Goal: Task Accomplishment & Management: Use online tool/utility

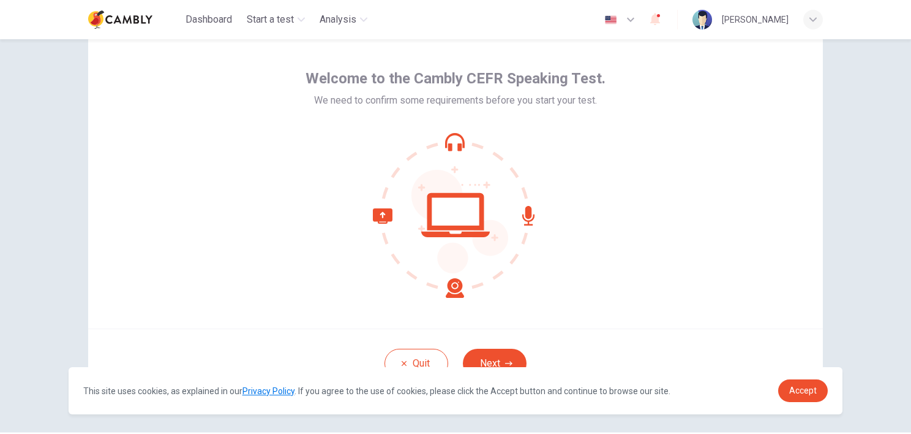
scroll to position [76, 0]
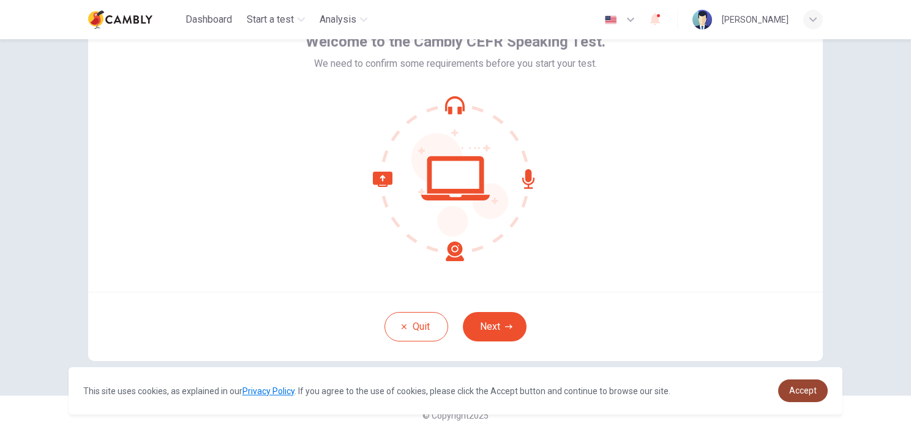
click at [804, 390] on span "Accept" at bounding box center [803, 390] width 28 height 10
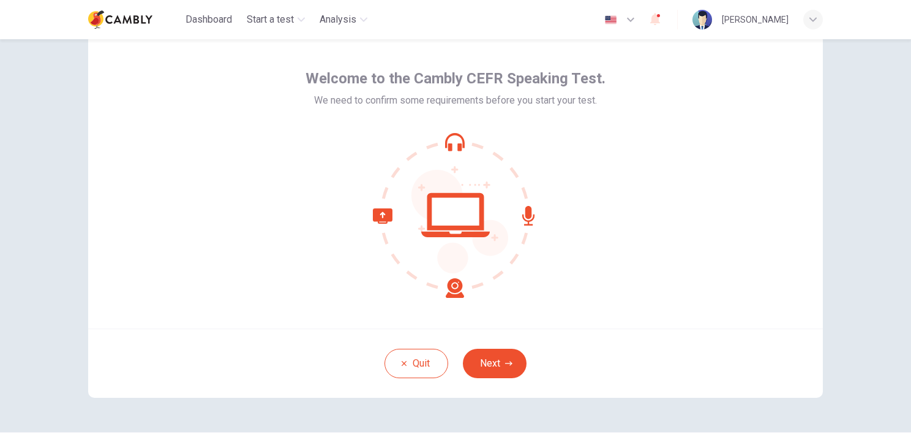
scroll to position [15, 0]
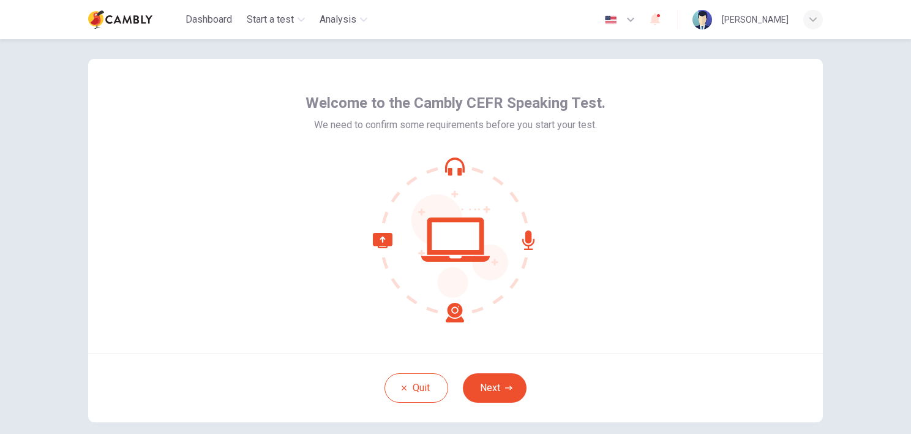
click at [495, 379] on button "Next" at bounding box center [495, 387] width 64 height 29
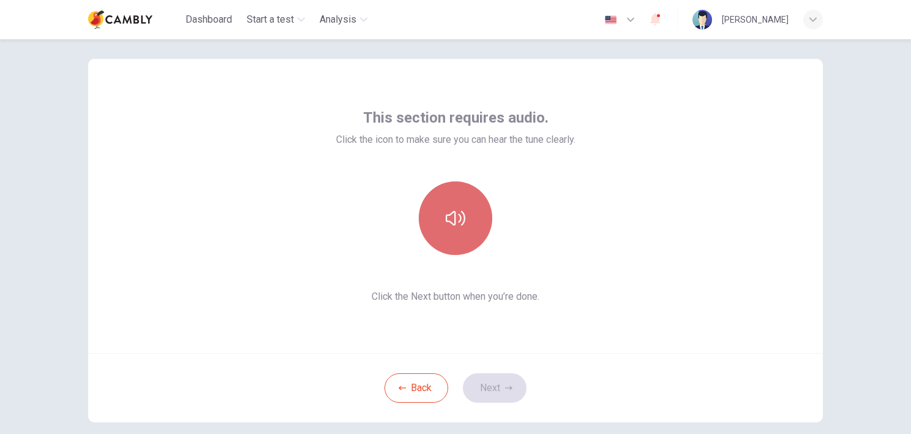
click at [459, 225] on icon "button" at bounding box center [456, 218] width 20 height 20
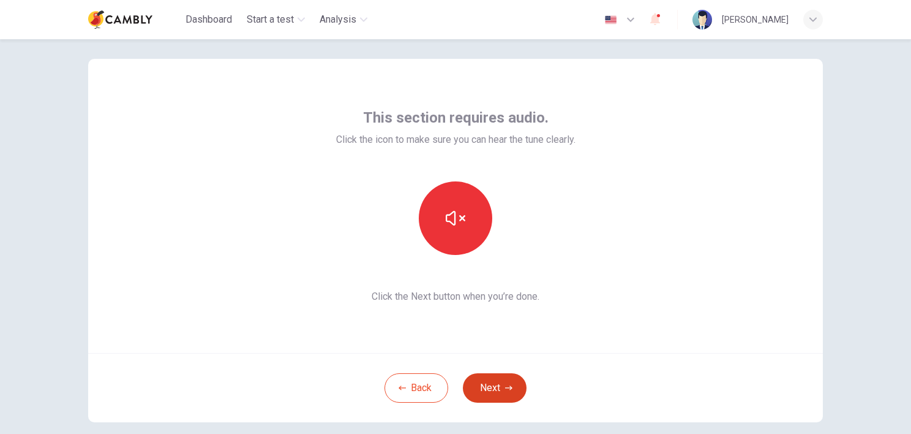
click at [497, 386] on button "Next" at bounding box center [495, 387] width 64 height 29
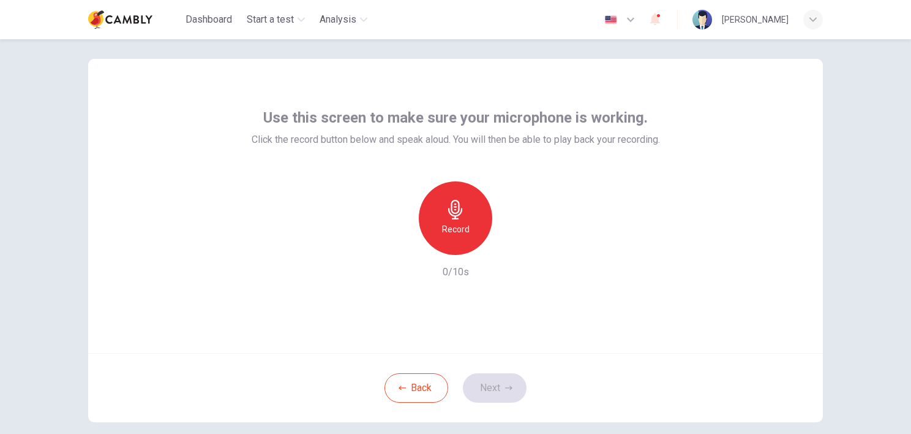
click at [456, 227] on h6 "Record" at bounding box center [456, 229] width 28 height 15
click at [456, 227] on h6 "Stop" at bounding box center [455, 229] width 18 height 15
click at [510, 245] on icon "button" at bounding box center [513, 244] width 6 height 7
click at [497, 390] on button "Next" at bounding box center [495, 387] width 64 height 29
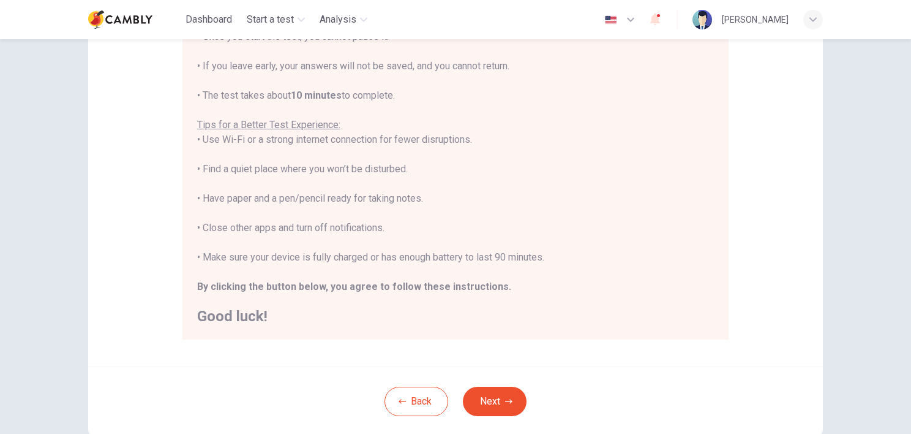
scroll to position [198, 0]
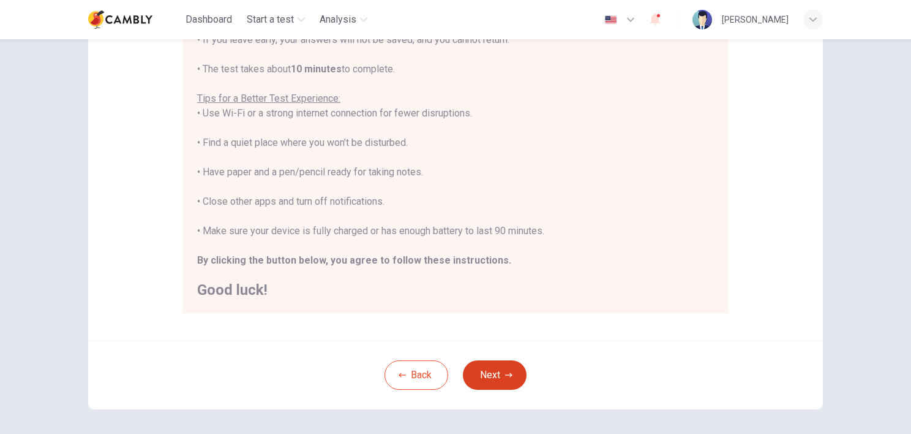
click at [498, 382] on button "Next" at bounding box center [495, 374] width 64 height 29
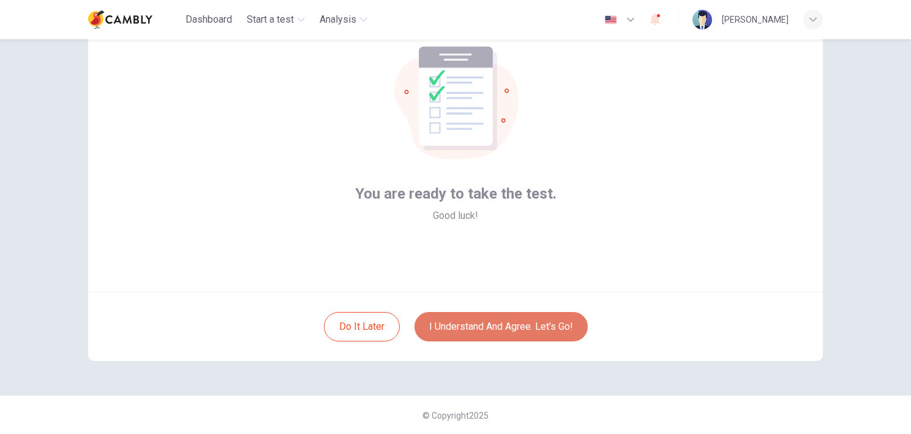
click at [522, 324] on button "I understand and agree. Let’s go!" at bounding box center [501, 326] width 173 height 29
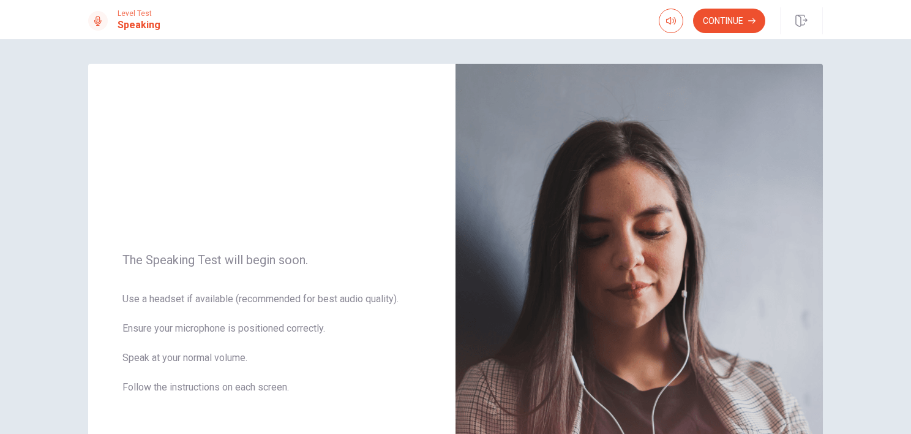
click at [734, 16] on button "Continue" at bounding box center [729, 21] width 72 height 24
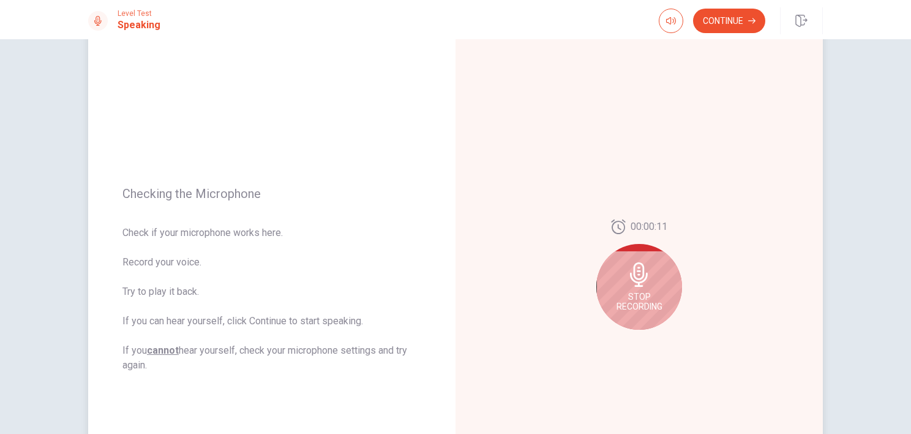
scroll to position [122, 0]
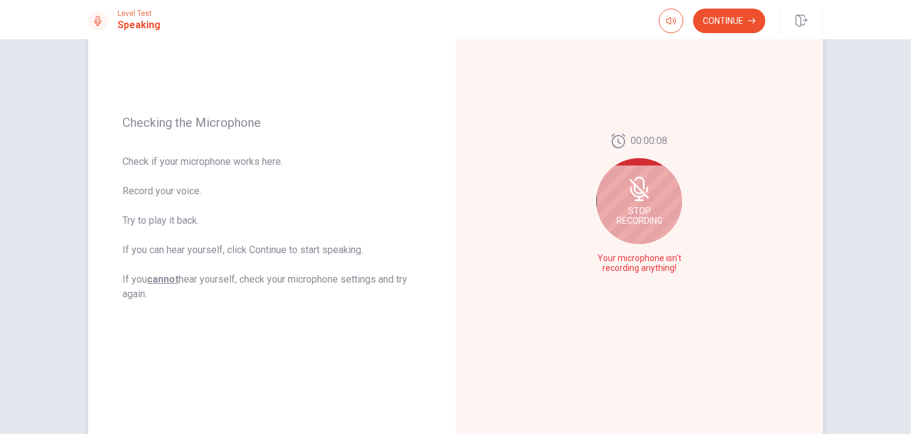
click at [642, 198] on icon at bounding box center [639, 188] width 24 height 24
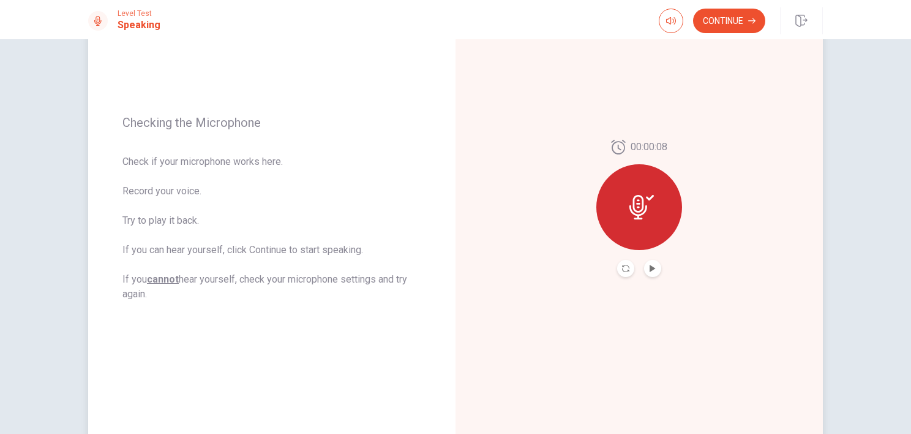
click at [639, 203] on icon at bounding box center [639, 207] width 18 height 24
click at [622, 270] on icon "Record Again" at bounding box center [625, 268] width 7 height 7
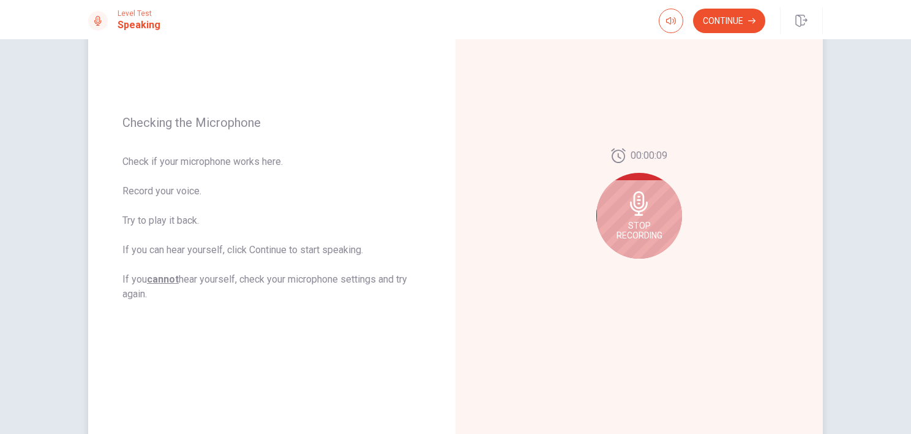
click at [635, 204] on icon at bounding box center [639, 203] width 24 height 24
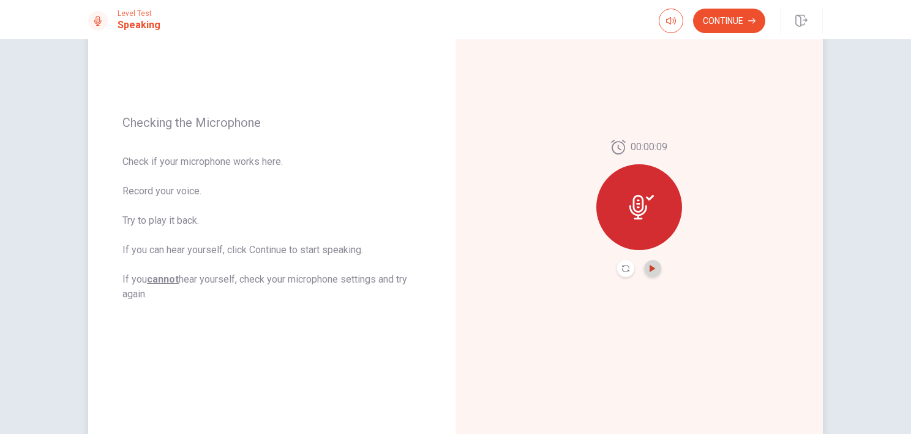
click at [650, 269] on icon "Play Audio" at bounding box center [653, 268] width 6 height 7
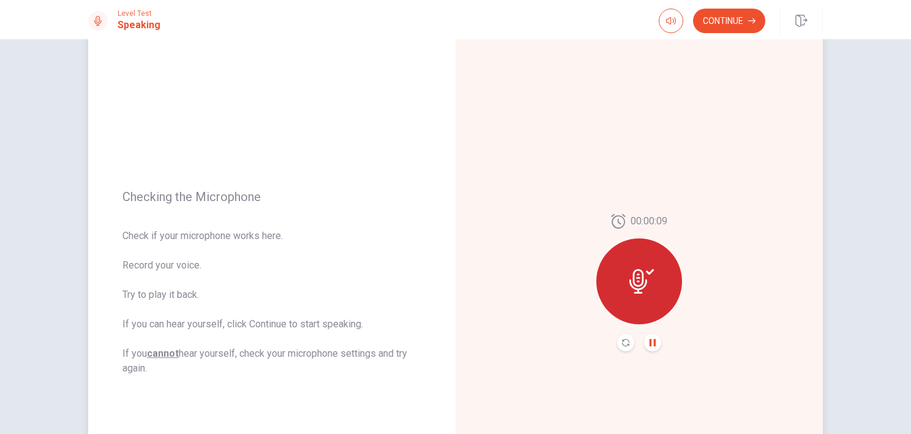
scroll to position [44, 0]
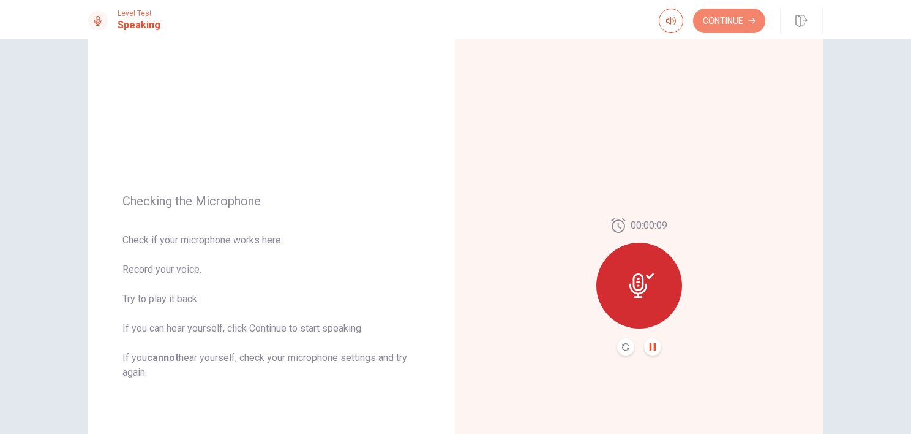
click at [733, 19] on button "Continue" at bounding box center [729, 21] width 72 height 24
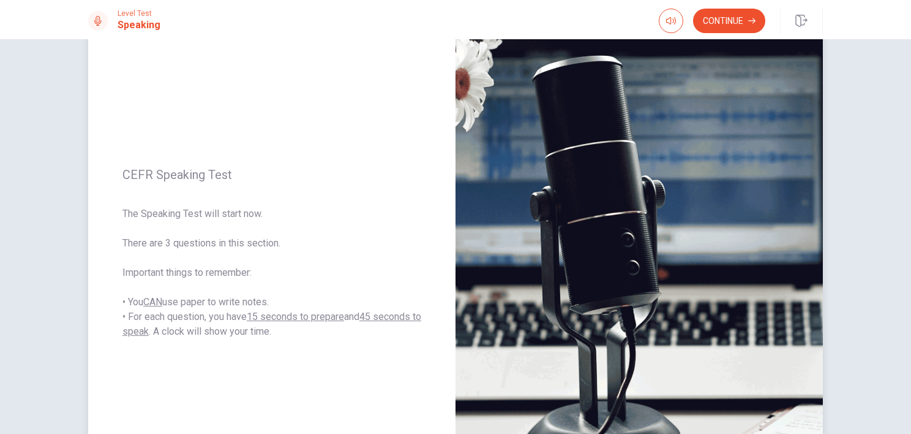
scroll to position [105, 0]
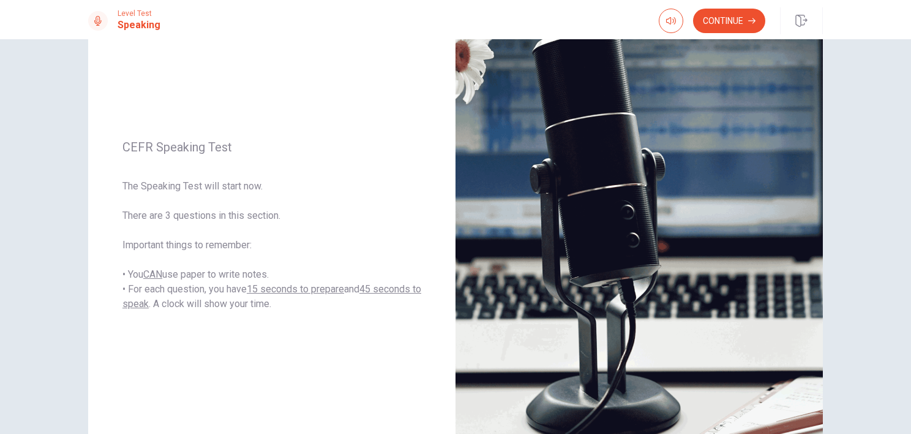
click at [736, 22] on button "Continue" at bounding box center [729, 21] width 72 height 24
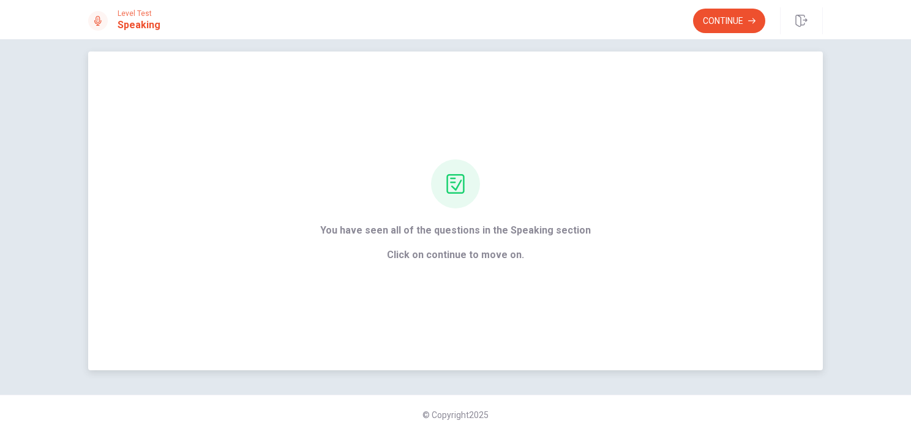
scroll to position [0, 0]
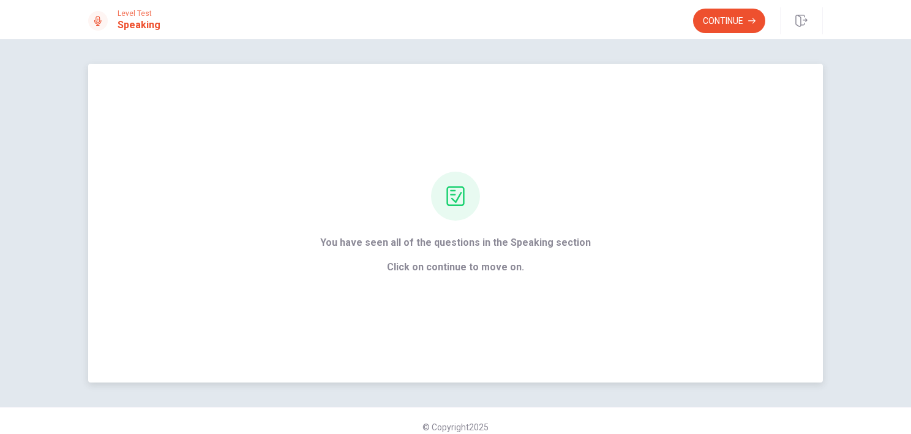
click at [495, 267] on span "Click on continue to move on." at bounding box center [455, 267] width 271 height 15
click at [742, 15] on button "Continue" at bounding box center [729, 21] width 72 height 24
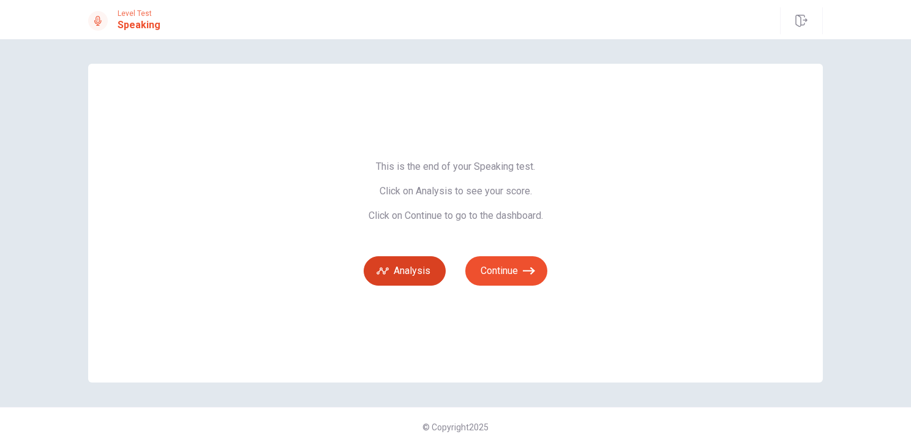
click at [414, 275] on button "Analysis" at bounding box center [405, 270] width 82 height 29
